Goal: Task Accomplishment & Management: Manage account settings

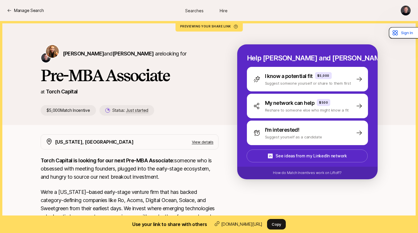
click at [35, 6] on div "Manage Search Searches Hire" at bounding box center [209, 10] width 404 height 11
click at [31, 11] on p "Manage Search" at bounding box center [29, 10] width 30 height 7
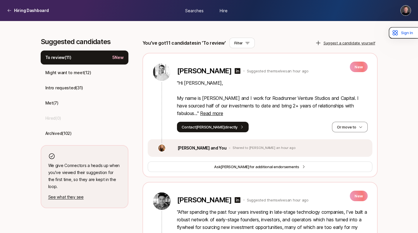
scroll to position [153, 0]
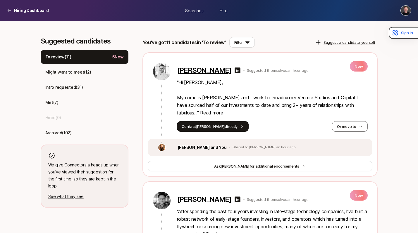
click at [198, 71] on p "[PERSON_NAME]" at bounding box center [204, 70] width 55 height 8
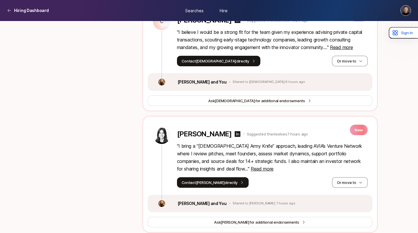
scroll to position [589, 0]
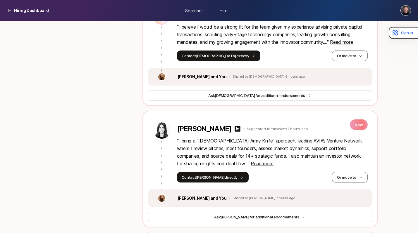
click at [194, 129] on p "[PERSON_NAME]" at bounding box center [204, 129] width 55 height 8
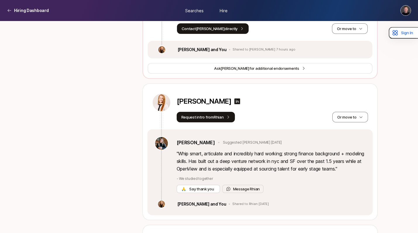
scroll to position [744, 0]
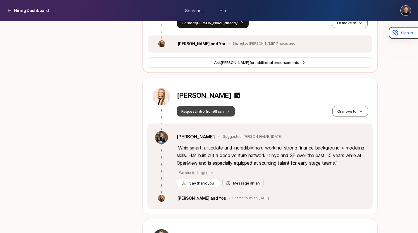
click at [210, 112] on button "Request intro from [PERSON_NAME]" at bounding box center [206, 111] width 58 height 11
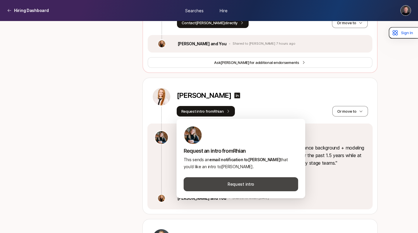
click at [231, 185] on button "Request intro" at bounding box center [241, 185] width 115 height 14
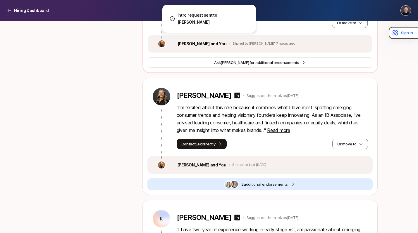
click at [132, 110] on div "Suggested candidates To review ( 10 ) 5 New Might want to meet ( 12 ) Intro req…" at bounding box center [209, 60] width 337 height 1227
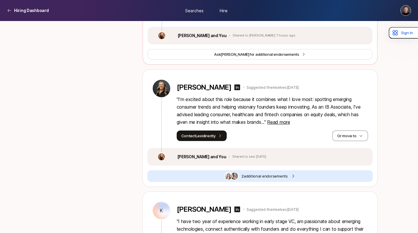
click at [263, 177] on span "2 additional endorsement s" at bounding box center [264, 176] width 47 height 6
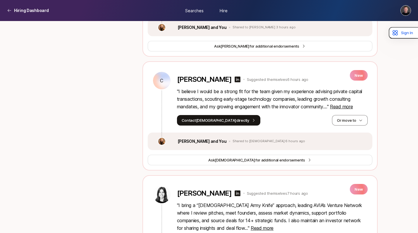
scroll to position [453, 0]
